Goal: Information Seeking & Learning: Learn about a topic

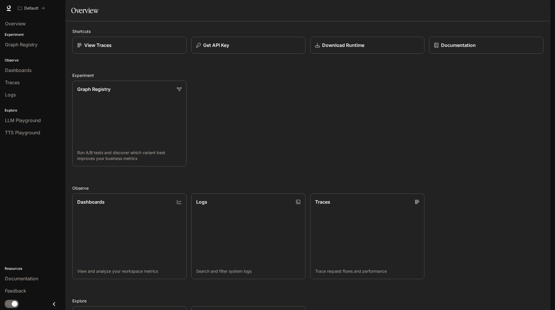
click at [512, 11] on span "Documentation" at bounding box center [515, 8] width 29 height 7
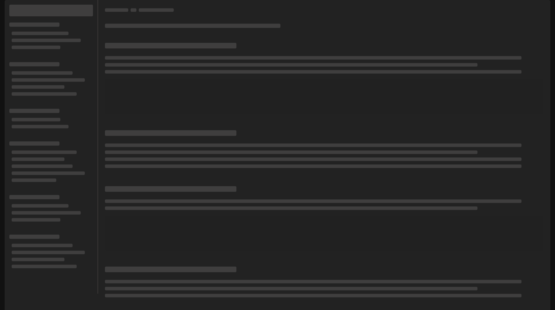
click at [289, 59] on span at bounding box center [313, 57] width 416 height 3
click at [517, 8] on span "Documentation" at bounding box center [516, 8] width 31 height 7
click at [128, 59] on div at bounding box center [324, 77] width 438 height 73
